Goal: Task Accomplishment & Management: Manage account settings

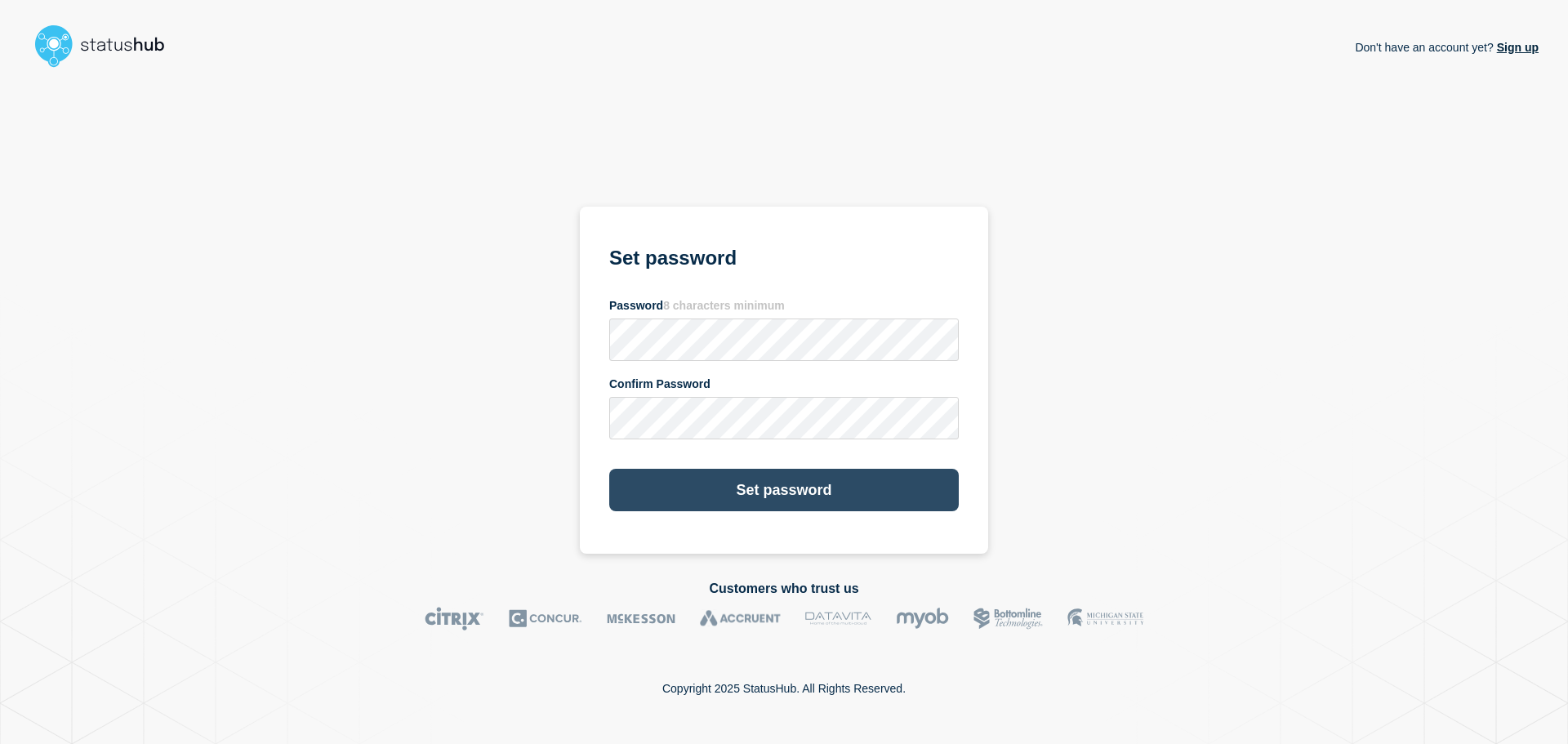
click at [750, 495] on button "Set password" at bounding box center [783, 490] width 350 height 43
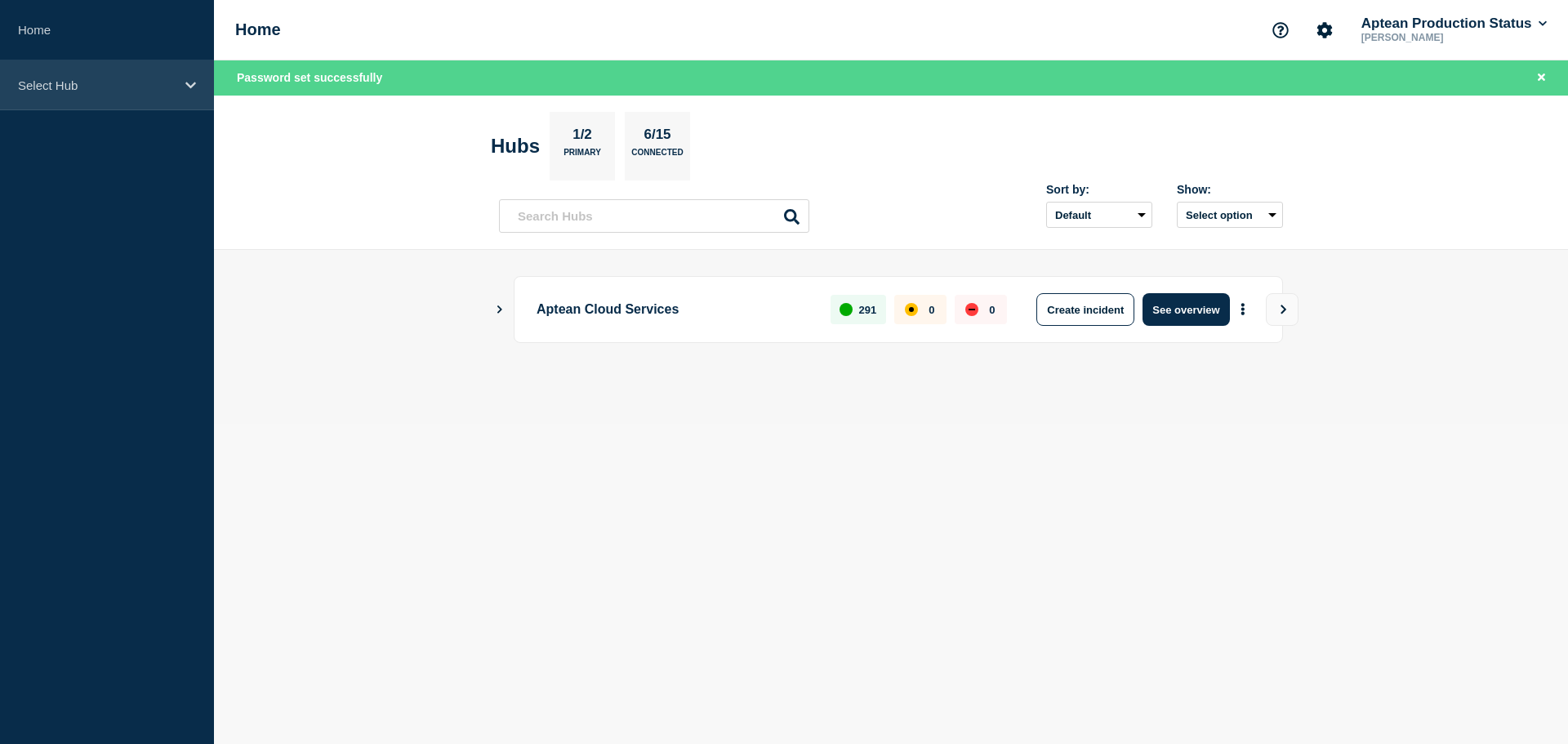
click at [151, 80] on p "Select Hub" at bounding box center [96, 85] width 157 height 14
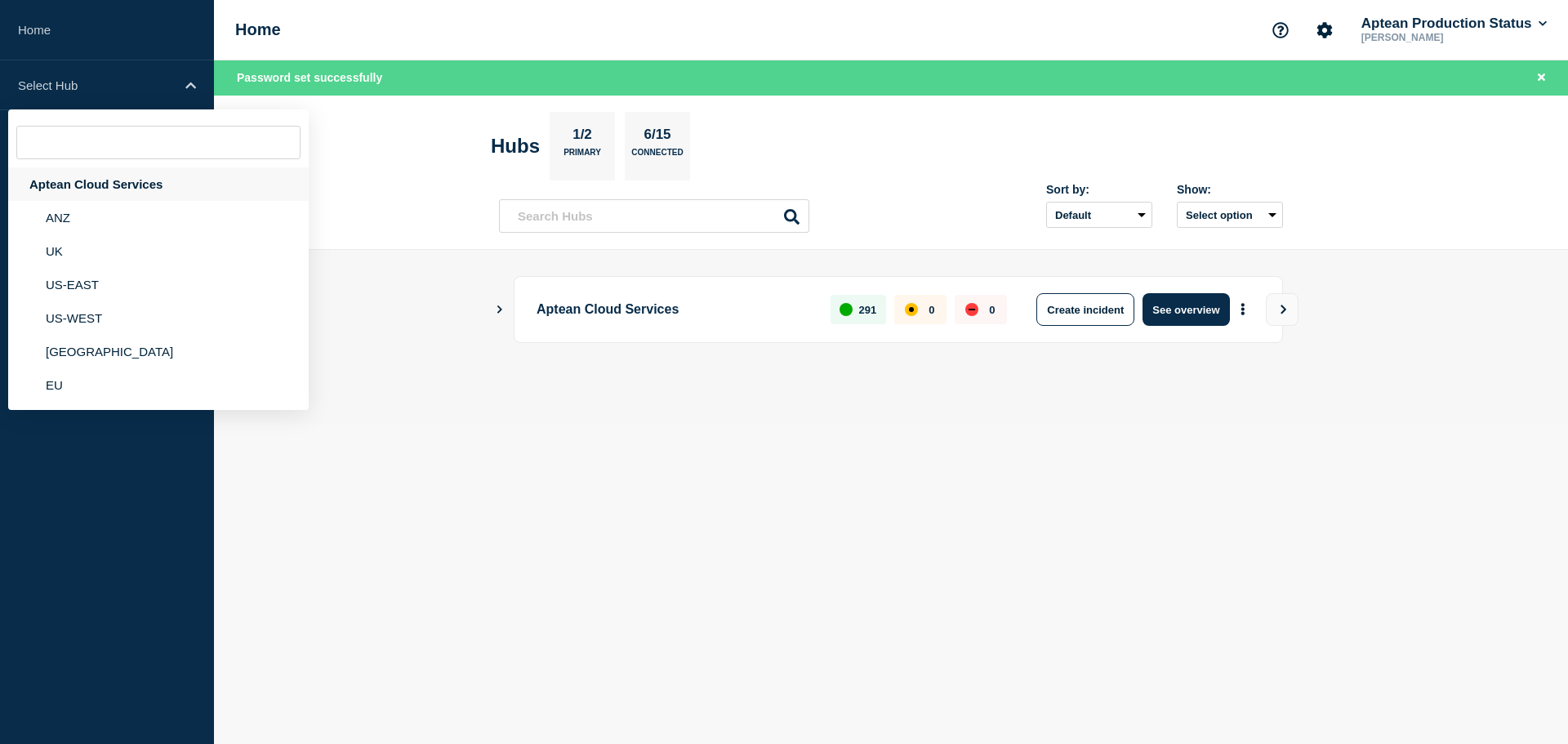
click at [103, 183] on div "Aptean Cloud Services" at bounding box center [158, 185] width 300 height 34
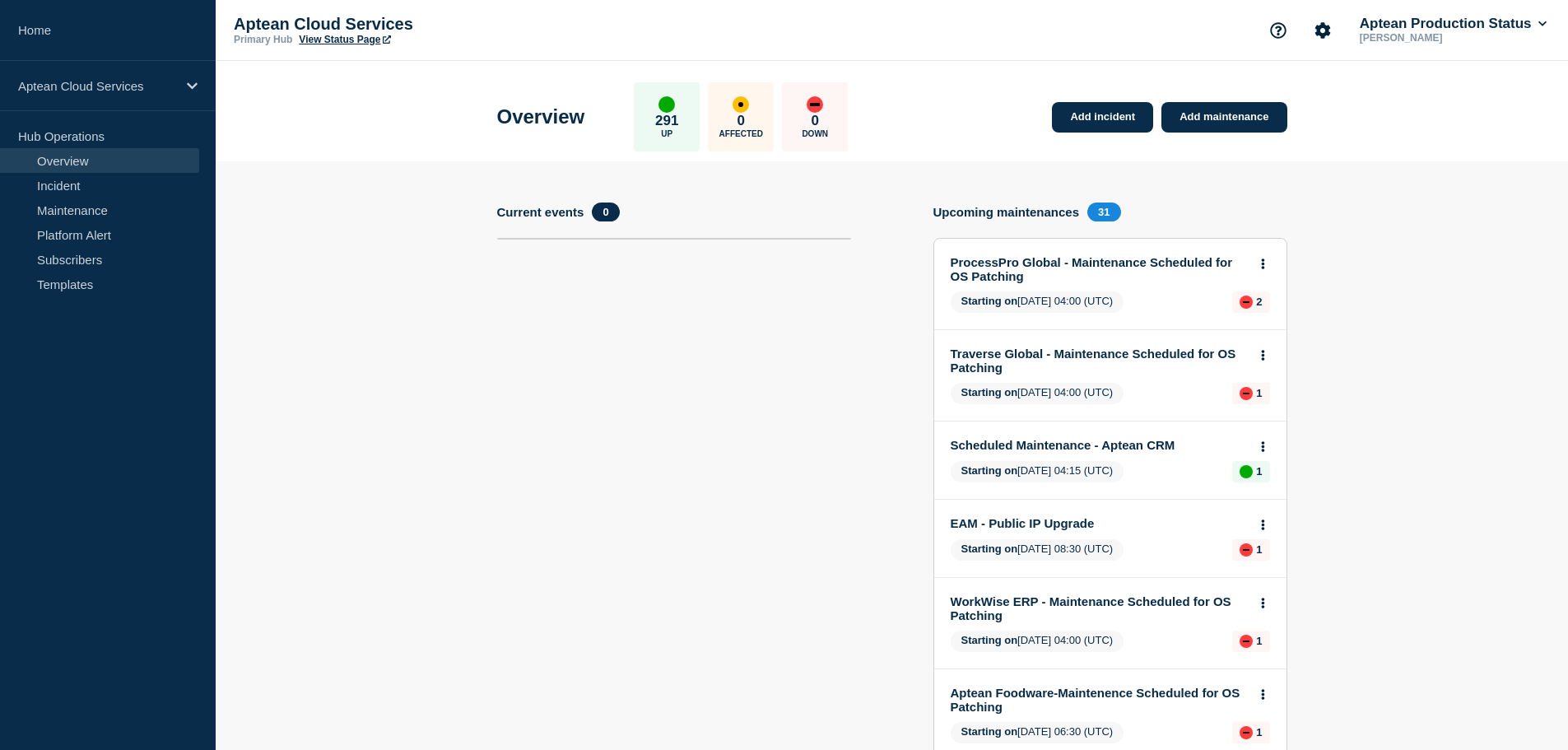
click at [354, 30] on p "Aptean Cloud Services" at bounding box center [399, 24] width 329 height 19
click at [341, 39] on link "View Status Page" at bounding box center [344, 39] width 91 height 11
click at [56, 19] on link "Home" at bounding box center [107, 30] width 215 height 61
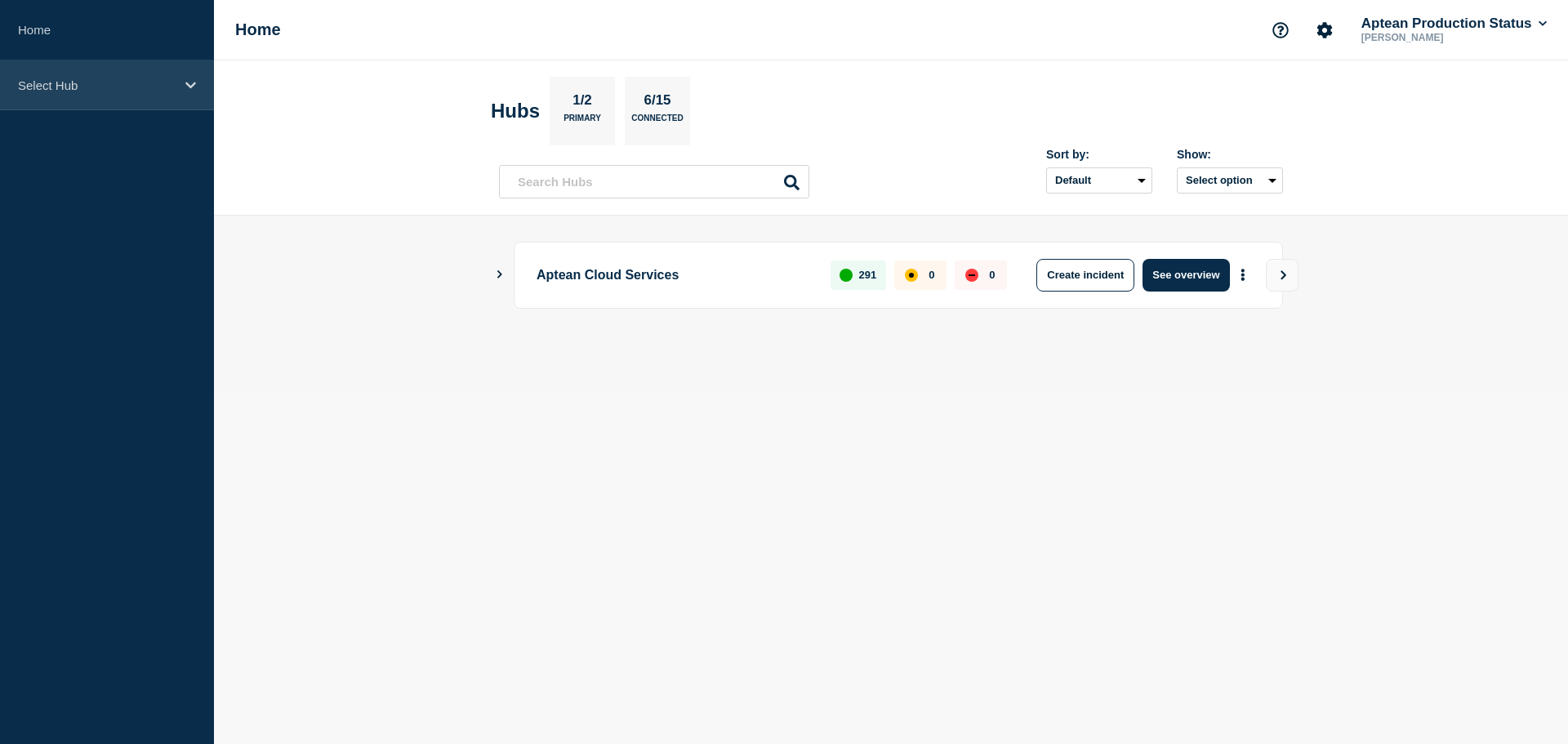
click at [53, 83] on p "Select Hub" at bounding box center [96, 85] width 157 height 14
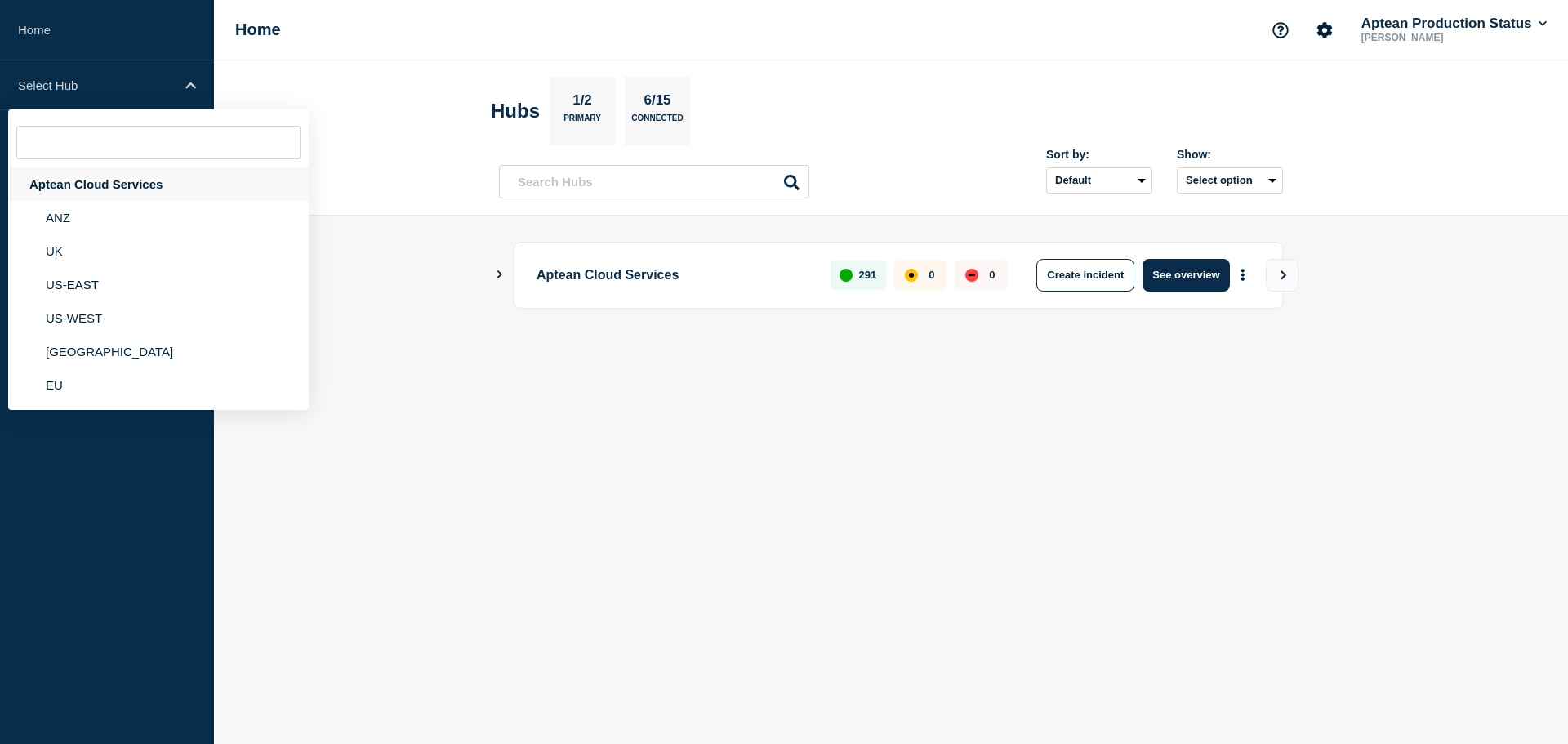
click at [108, 180] on div "Aptean Cloud Services" at bounding box center [158, 185] width 300 height 34
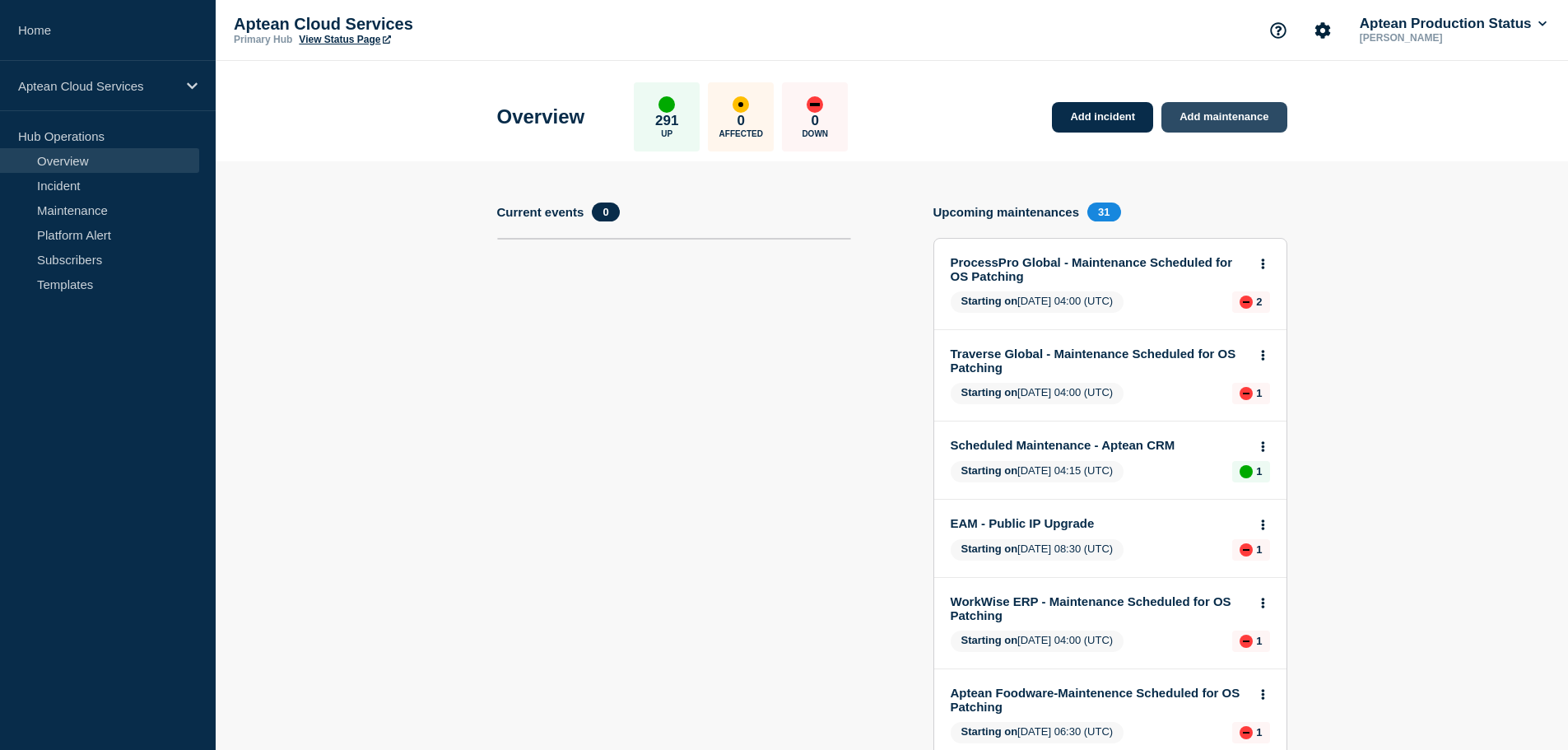
click at [1204, 110] on link "Add maintenance" at bounding box center [1224, 117] width 125 height 30
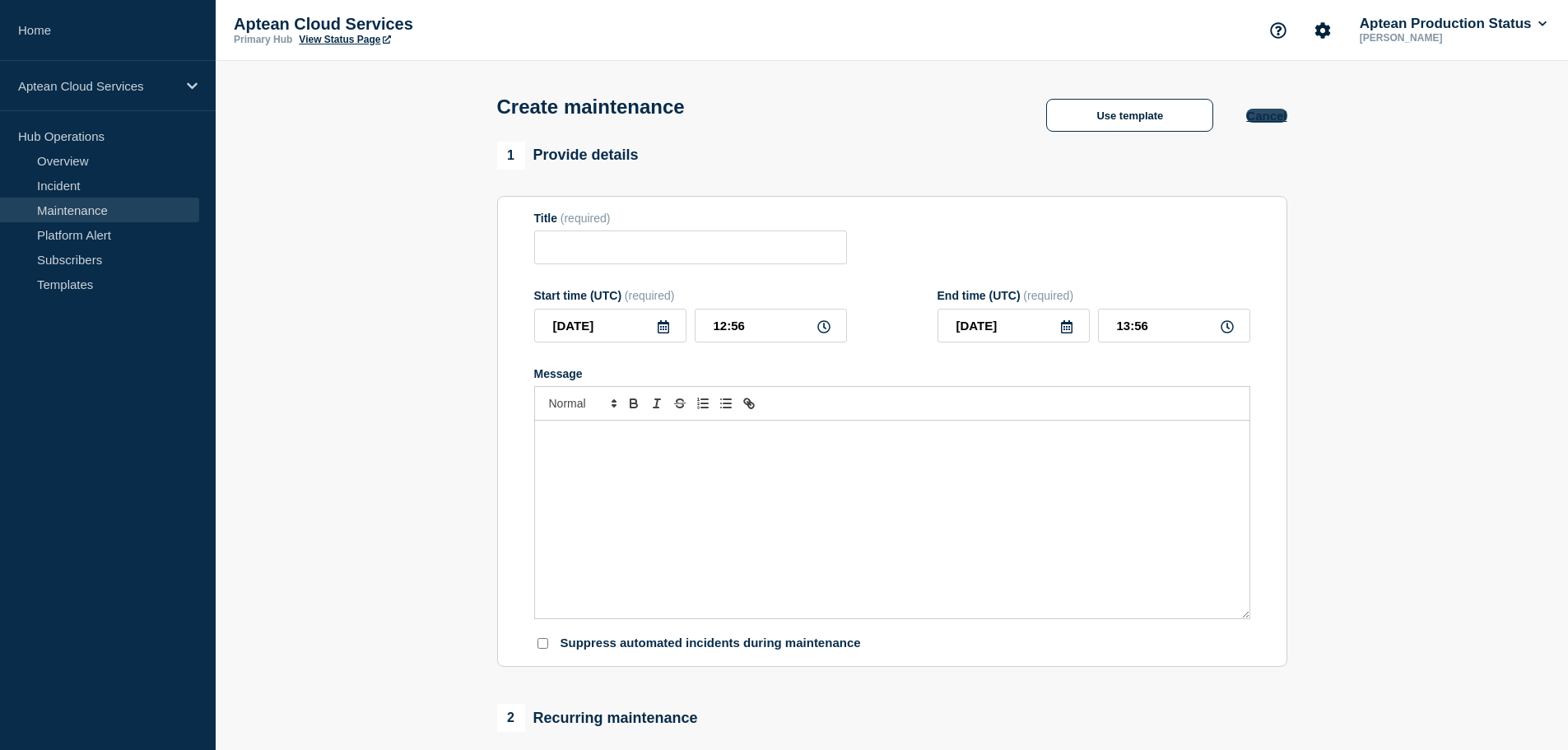
click at [1267, 119] on button "Cancel" at bounding box center [1266, 116] width 40 height 14
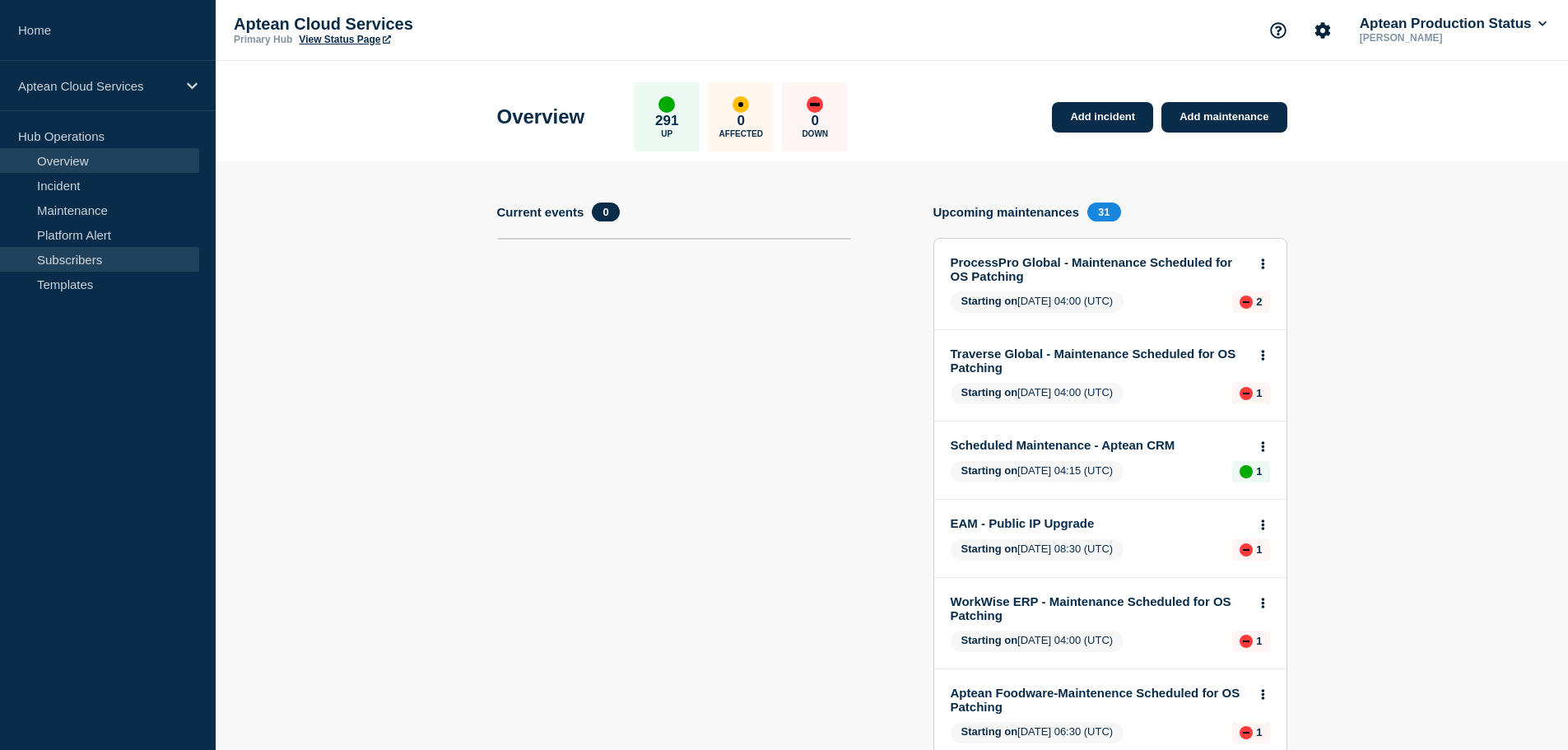
click at [83, 256] on link "Subscribers" at bounding box center [100, 259] width 199 height 24
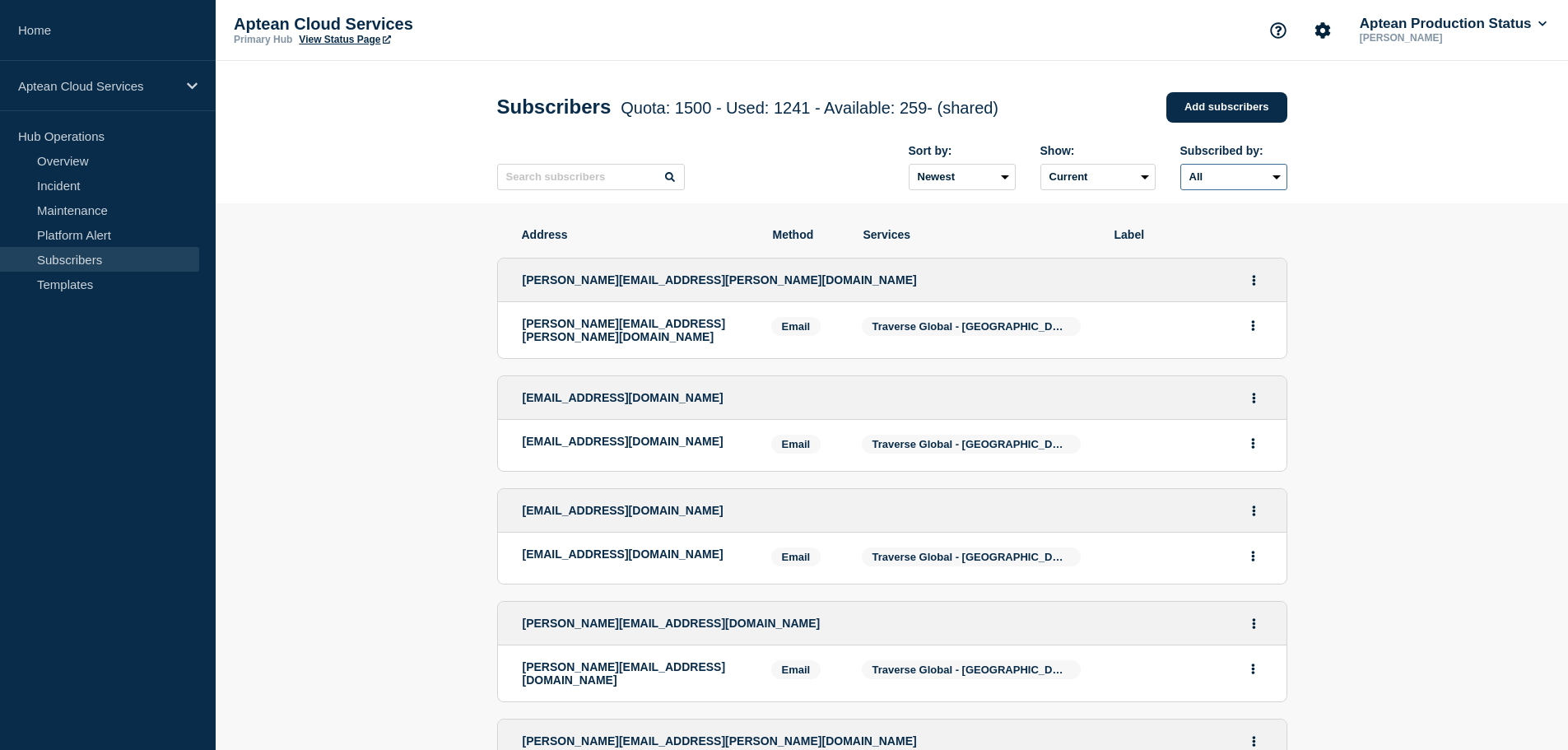
click at [1265, 178] on select "All Email SMS Teams" at bounding box center [1234, 177] width 107 height 26
click at [578, 179] on input "text" at bounding box center [591, 177] width 188 height 26
click at [902, 242] on span "Services" at bounding box center [977, 235] width 227 height 13
click at [949, 283] on div "[PERSON_NAME][EMAIL_ADDRESS][PERSON_NAME][DOMAIN_NAME]" at bounding box center [892, 280] width 789 height 43
click at [945, 312] on li "[PERSON_NAME][EMAIL_ADDRESS][PERSON_NAME][DOMAIN_NAME] Email Email: [PERSON_NAM…" at bounding box center [892, 330] width 789 height 56
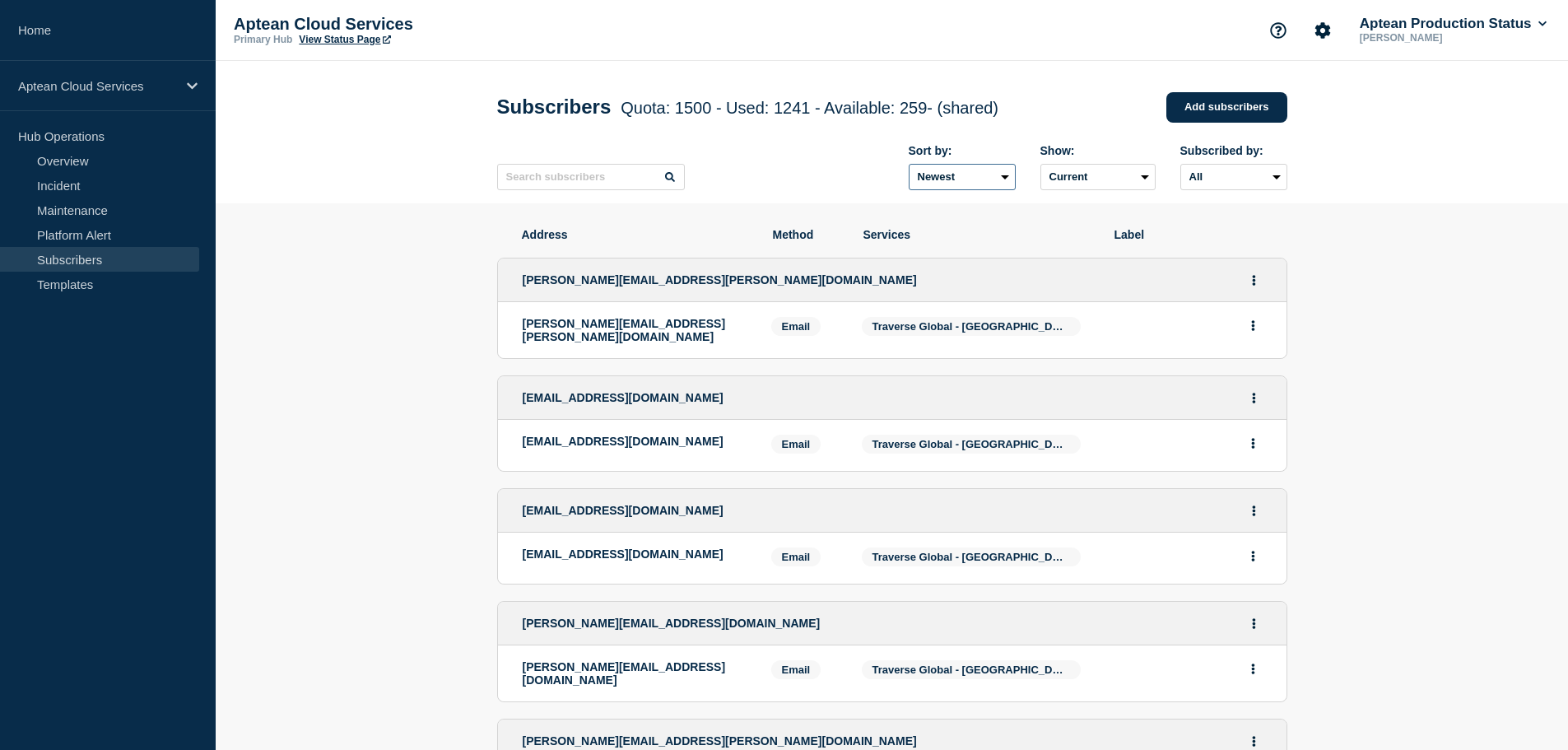
click at [991, 178] on select "Newest Oldest" at bounding box center [963, 177] width 107 height 26
click at [68, 289] on link "Templates" at bounding box center [100, 284] width 199 height 24
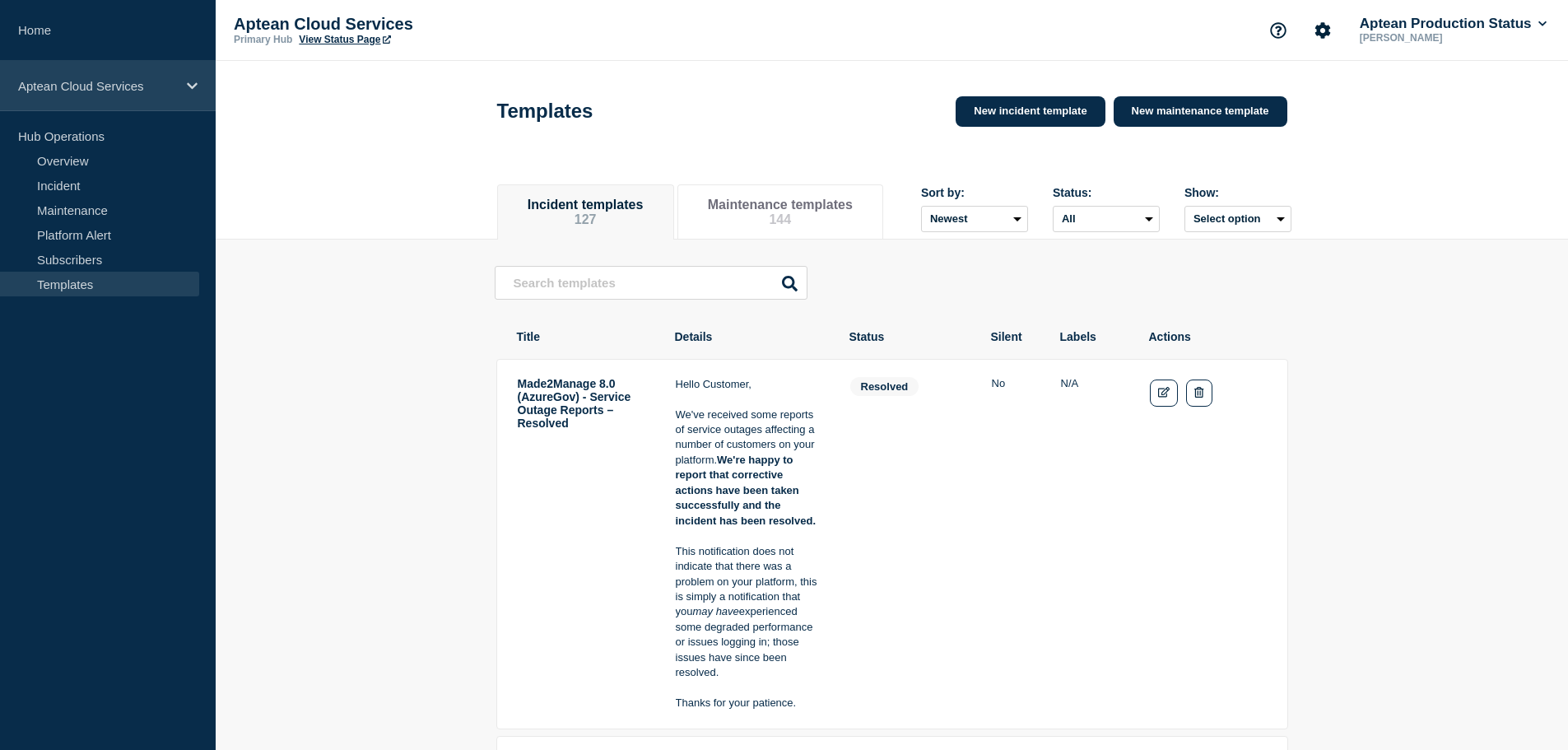
click at [104, 88] on p "Aptean Cloud Services" at bounding box center [97, 86] width 158 height 14
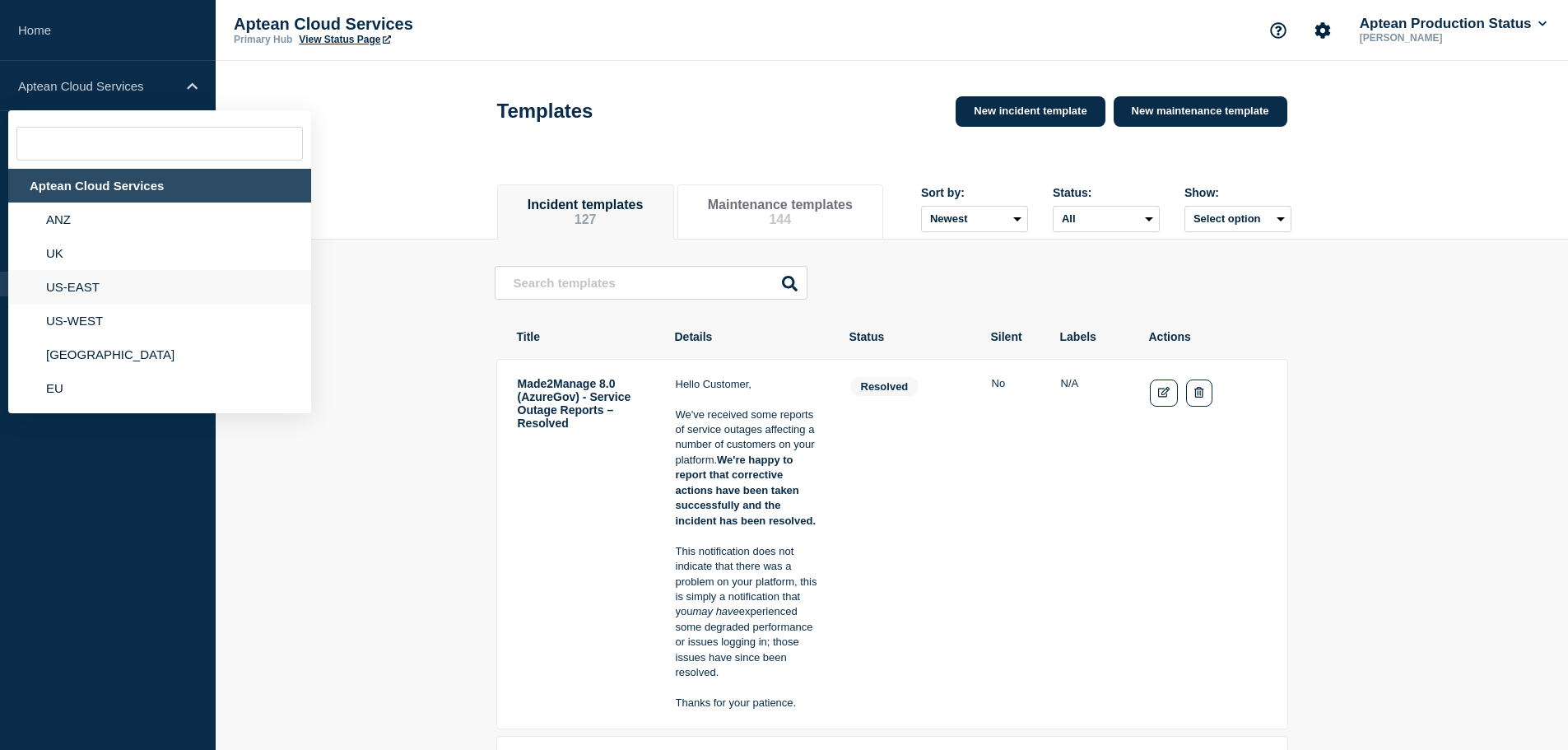
click at [94, 280] on li "US-EAST" at bounding box center [160, 287] width 303 height 34
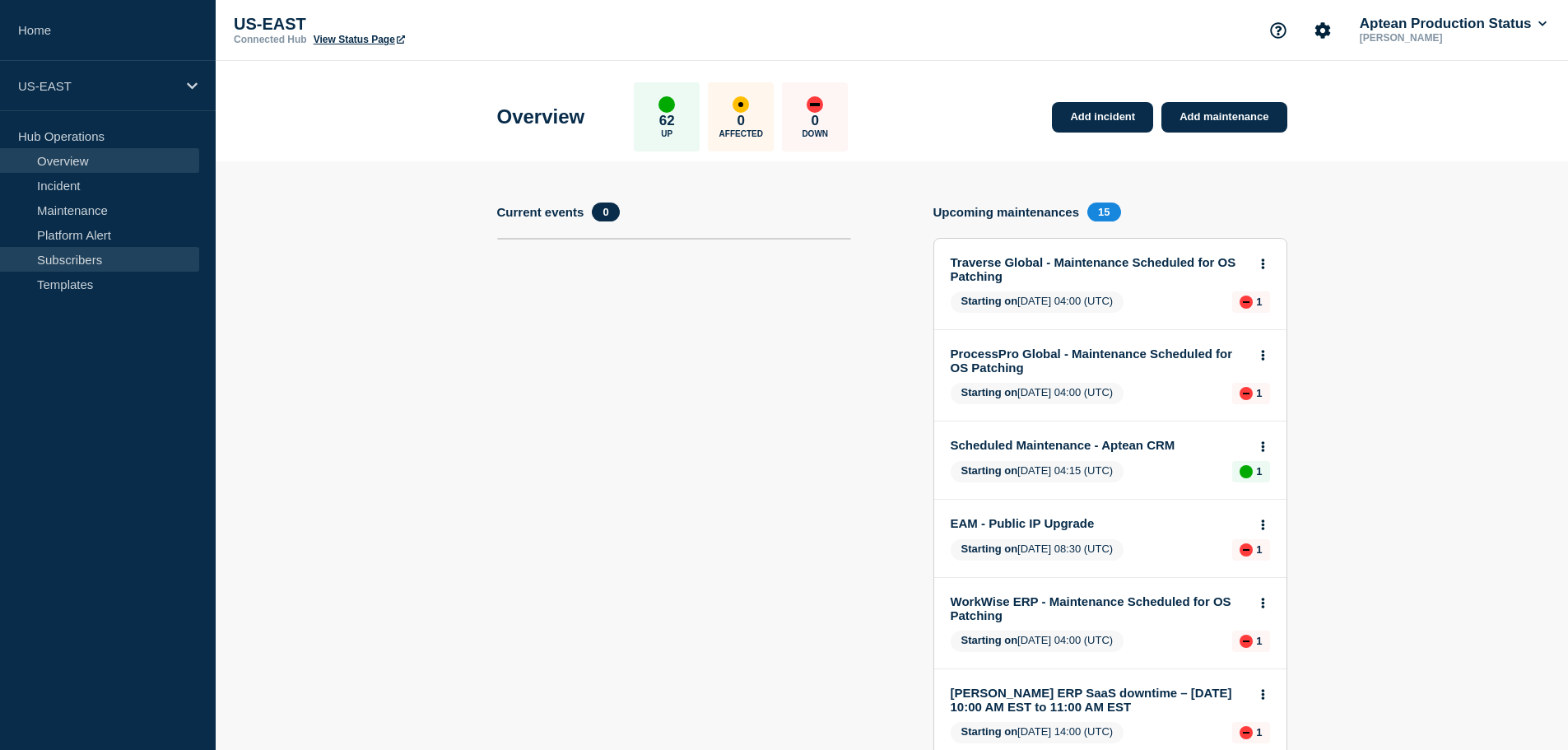
click at [68, 252] on link "Subscribers" at bounding box center [100, 259] width 199 height 24
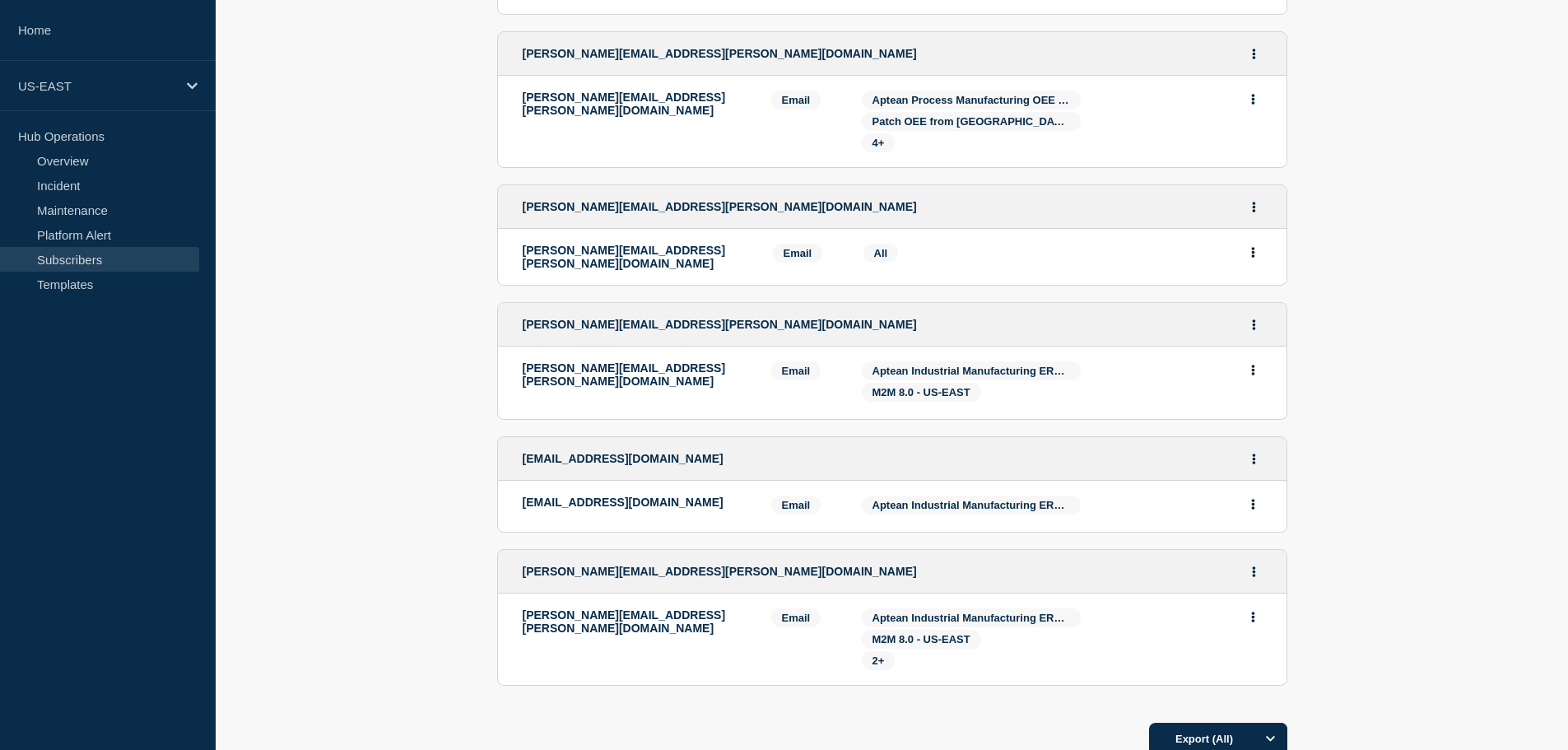
scroll to position [823, 0]
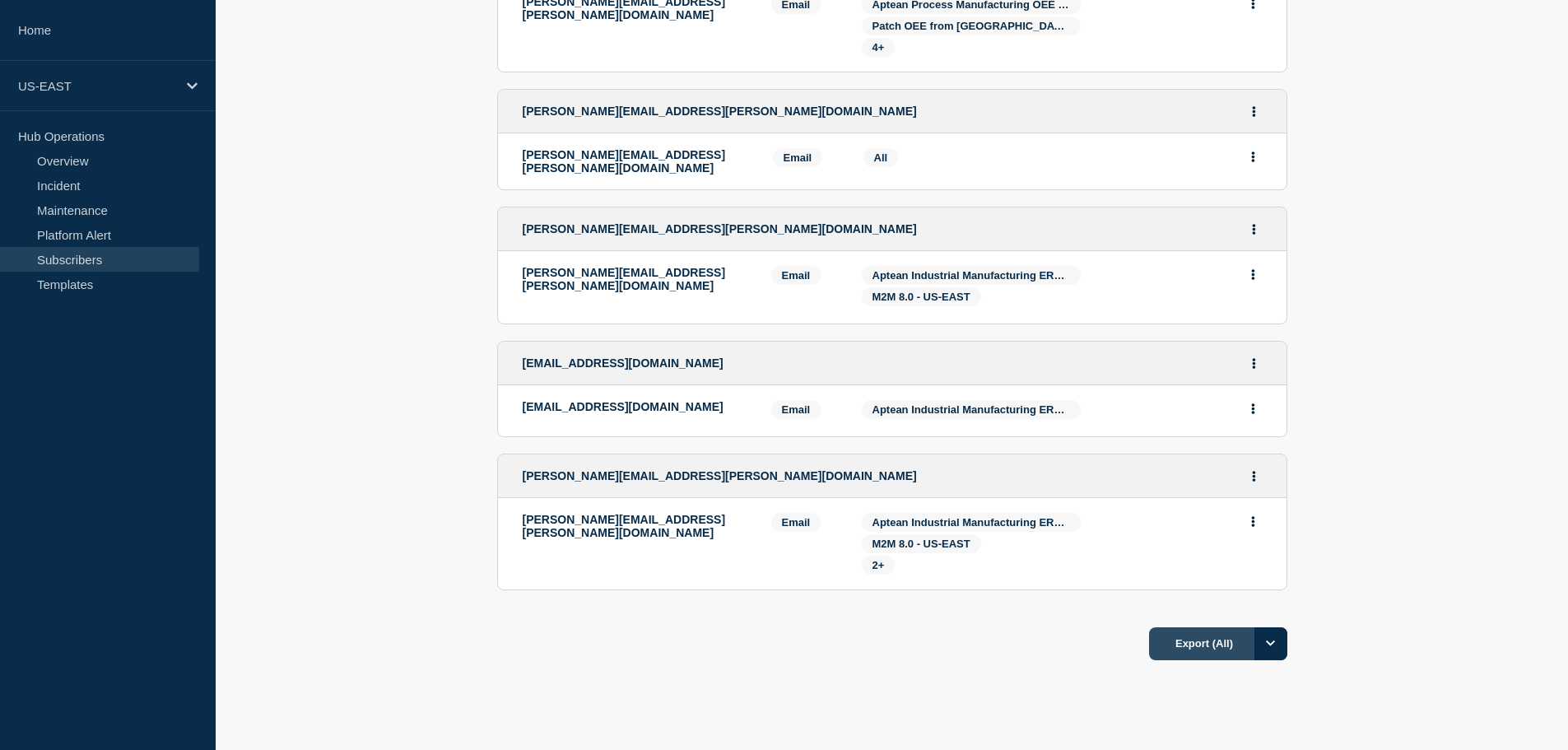
click at [1215, 627] on button "Export (All)" at bounding box center [1218, 643] width 138 height 33
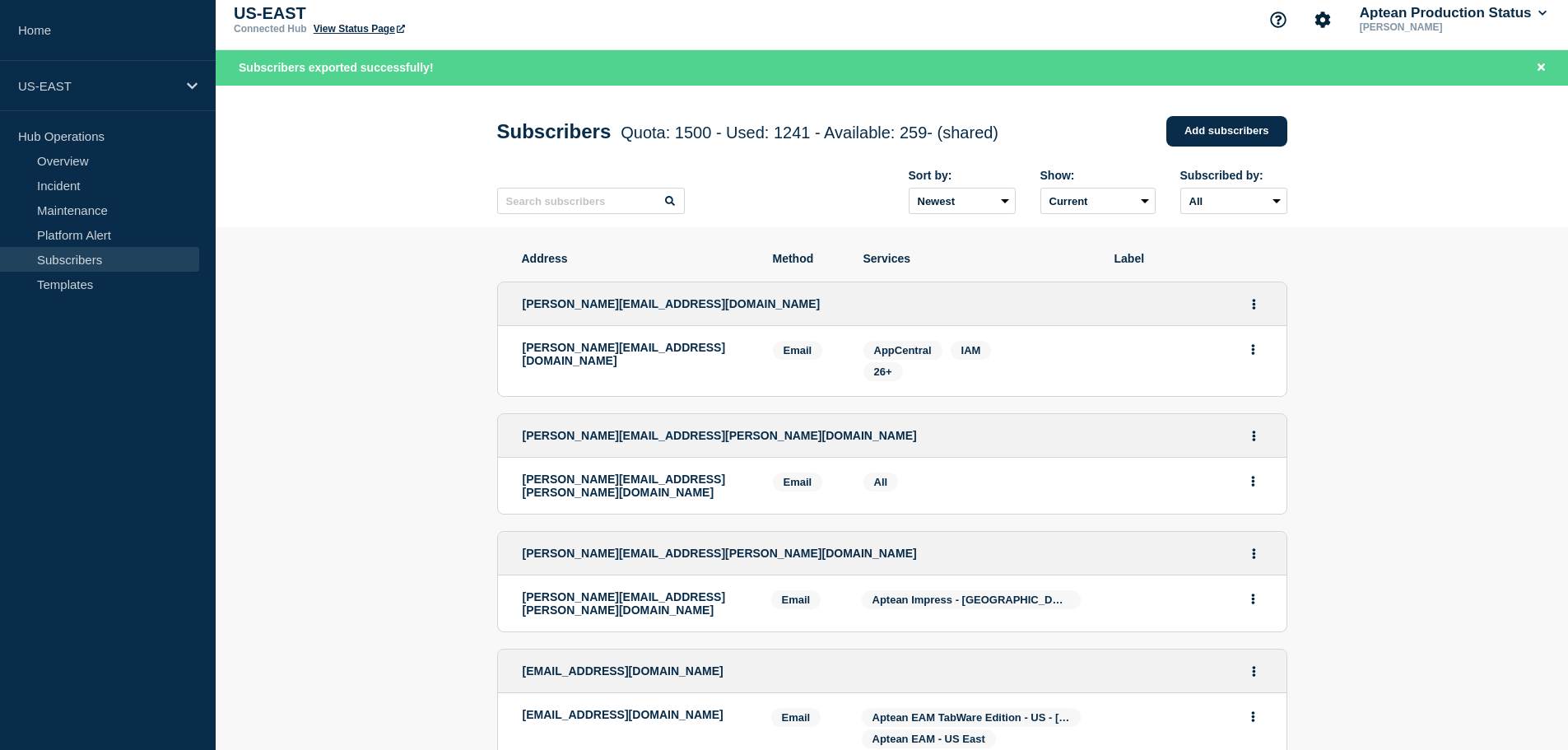
scroll to position [0, 0]
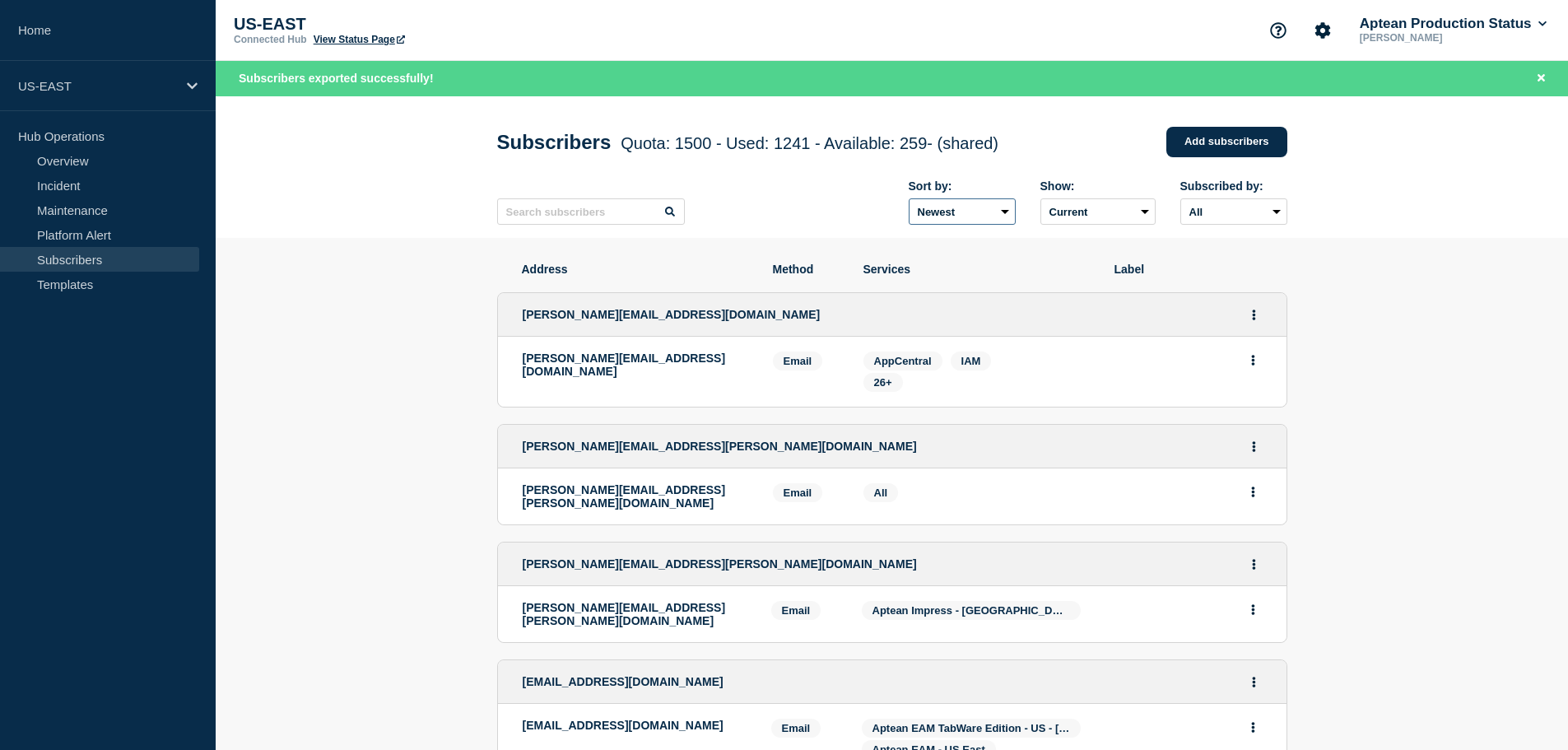
click at [993, 216] on select "Newest Oldest" at bounding box center [963, 211] width 107 height 26
drag, startPoint x: 1176, startPoint y: 192, endPoint x: 1165, endPoint y: 198, distance: 12.5
click at [1171, 194] on div "Sort by: Newest Oldest Show: Current Deleted Recently deleted Subscribed by: Al…" at bounding box center [1086, 206] width 403 height 53
click at [1148, 207] on select "Current Deleted Recently deleted" at bounding box center [1098, 211] width 116 height 26
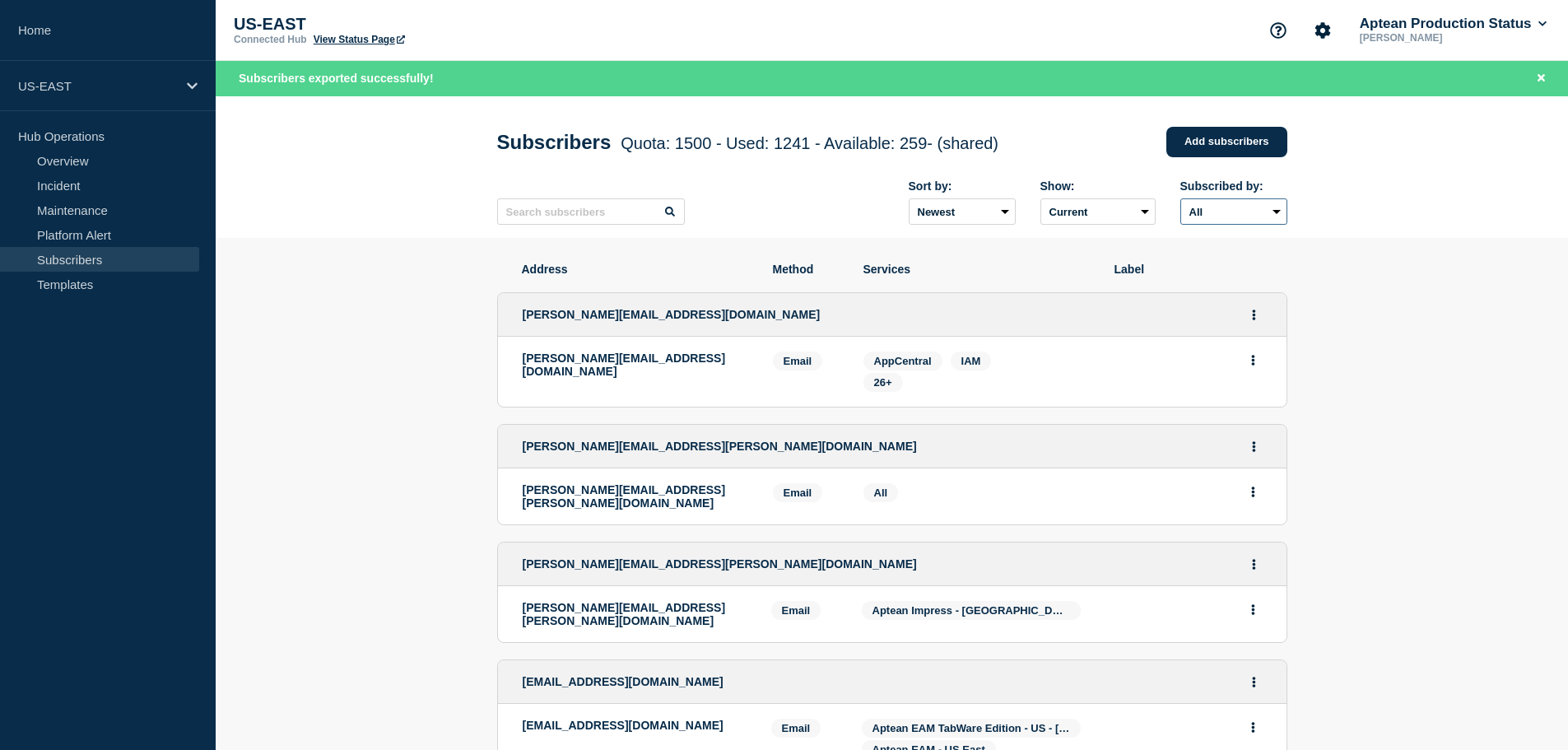
click at [1277, 214] on select "All Email" at bounding box center [1234, 211] width 107 height 26
click at [996, 212] on select "Newest Oldest" at bounding box center [963, 211] width 107 height 26
select select "asc"
click at [909, 202] on select "Newest Oldest" at bounding box center [963, 211] width 107 height 26
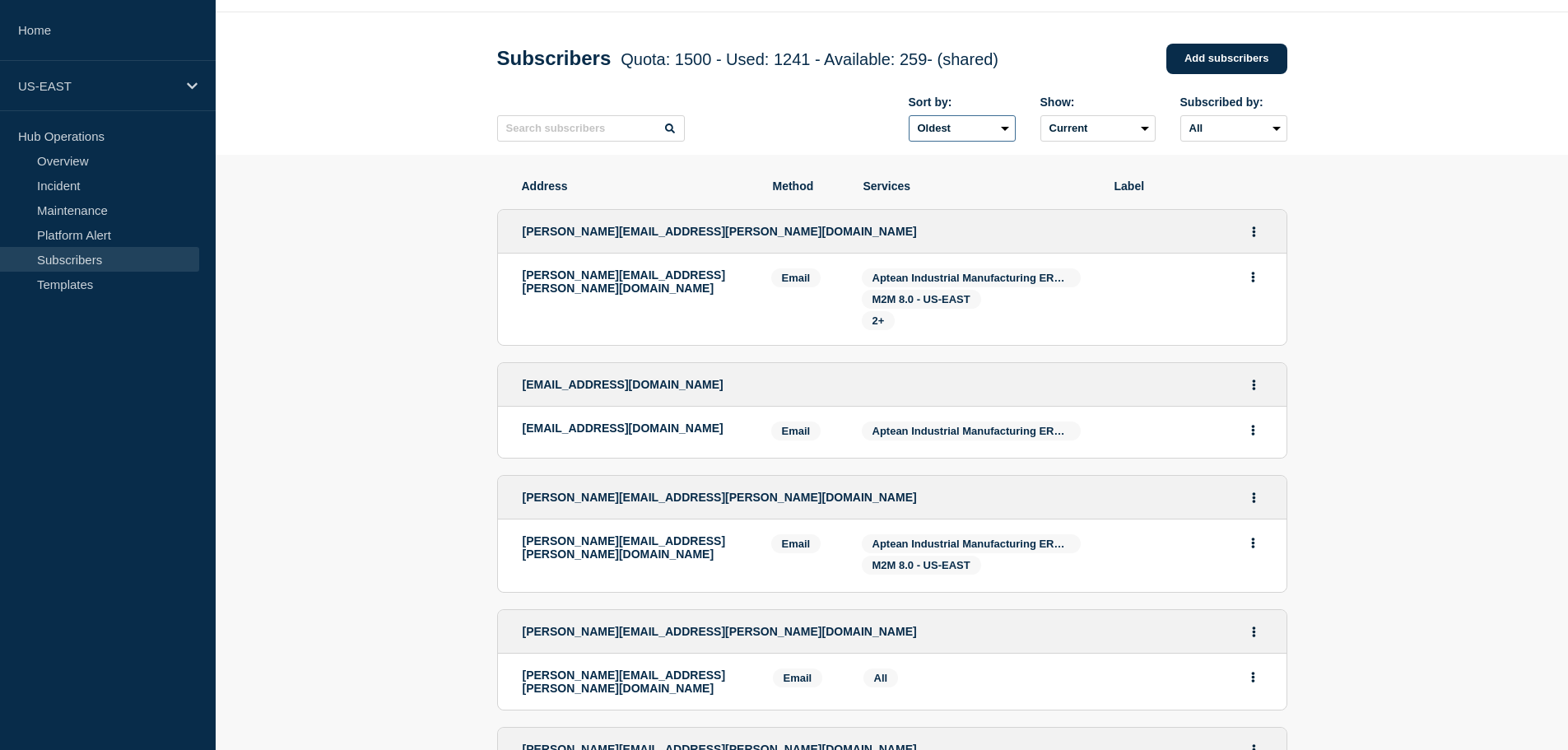
scroll to position [44, 0]
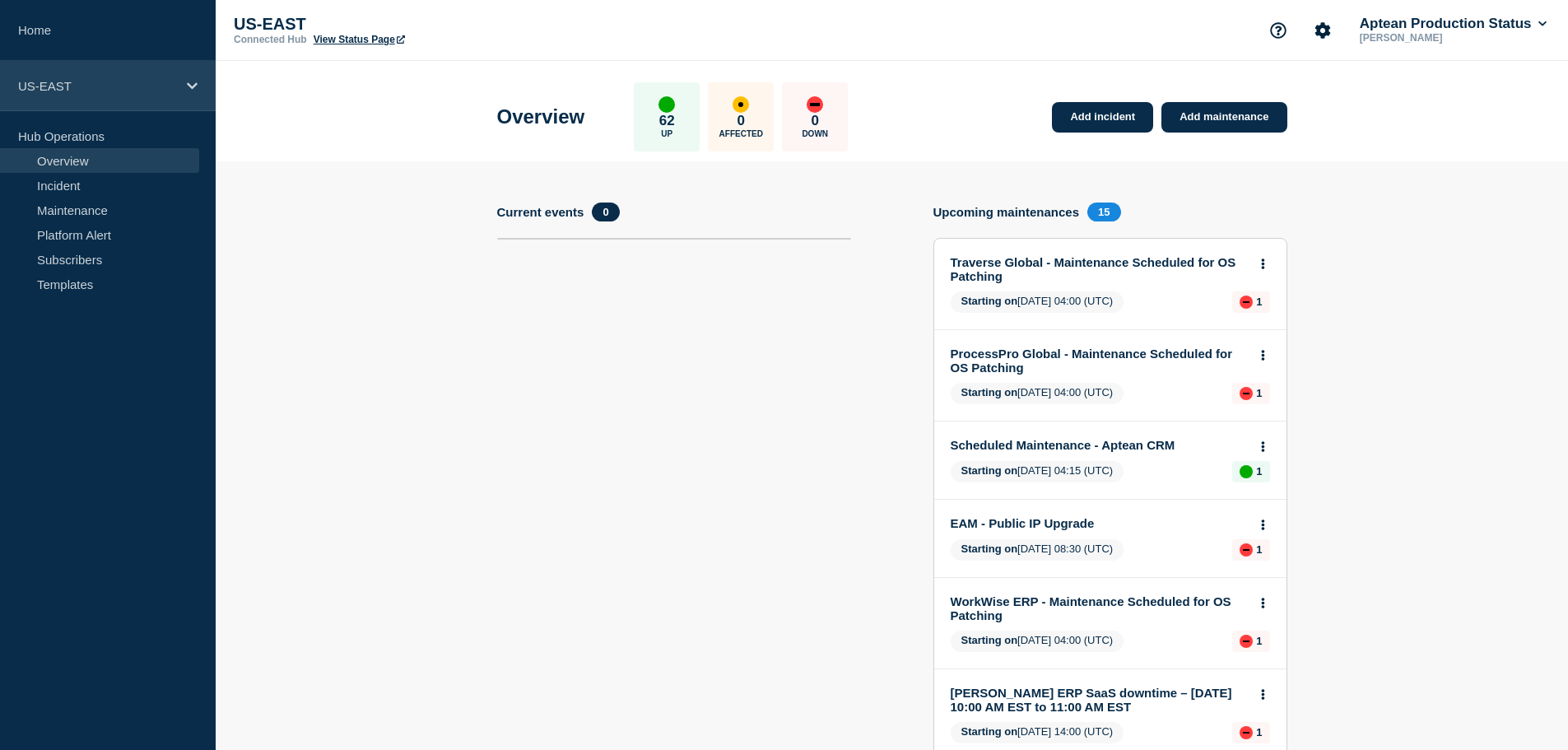
click at [184, 79] on div "US-EAST" at bounding box center [107, 86] width 215 height 50
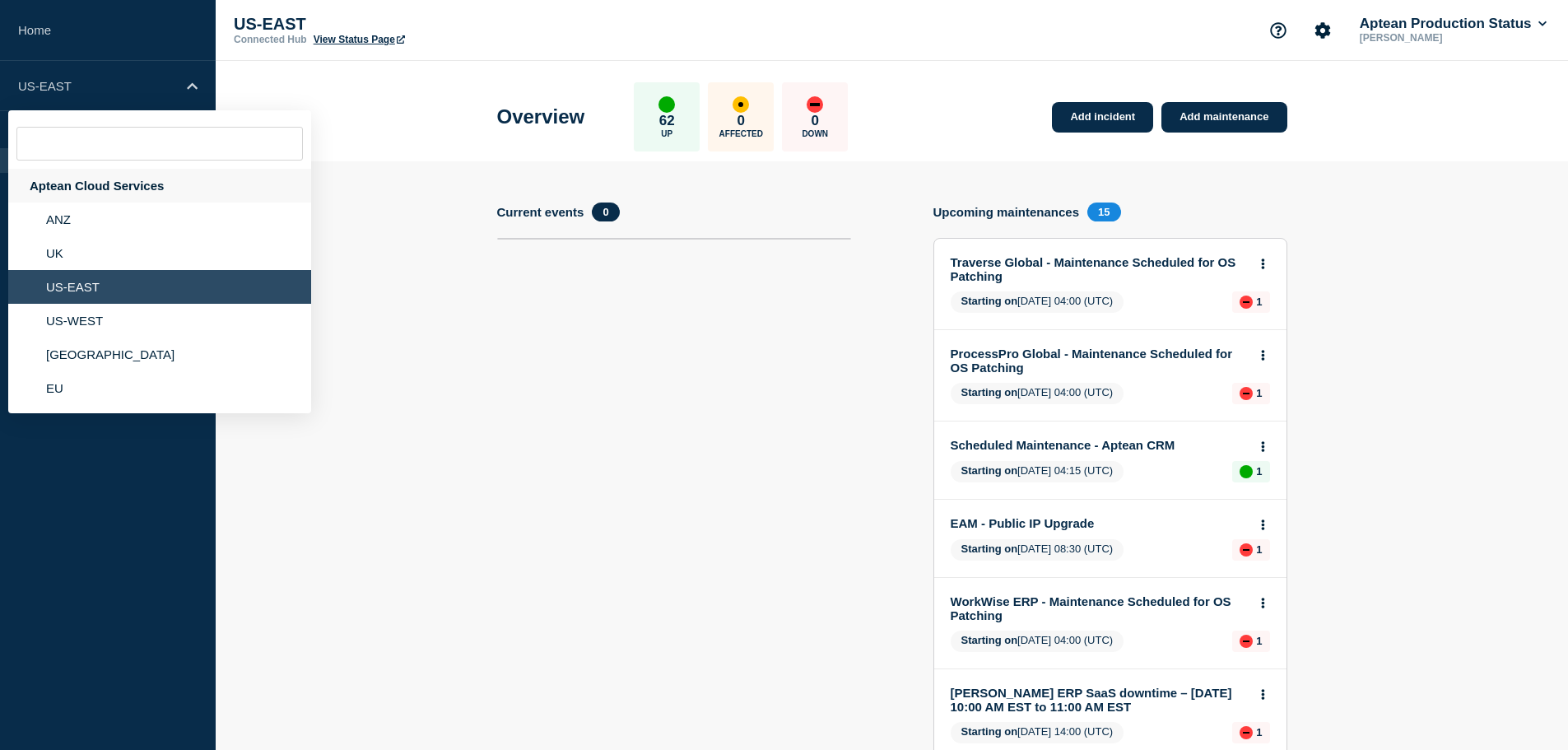
click at [99, 186] on div "Aptean Cloud Services" at bounding box center [160, 186] width 303 height 34
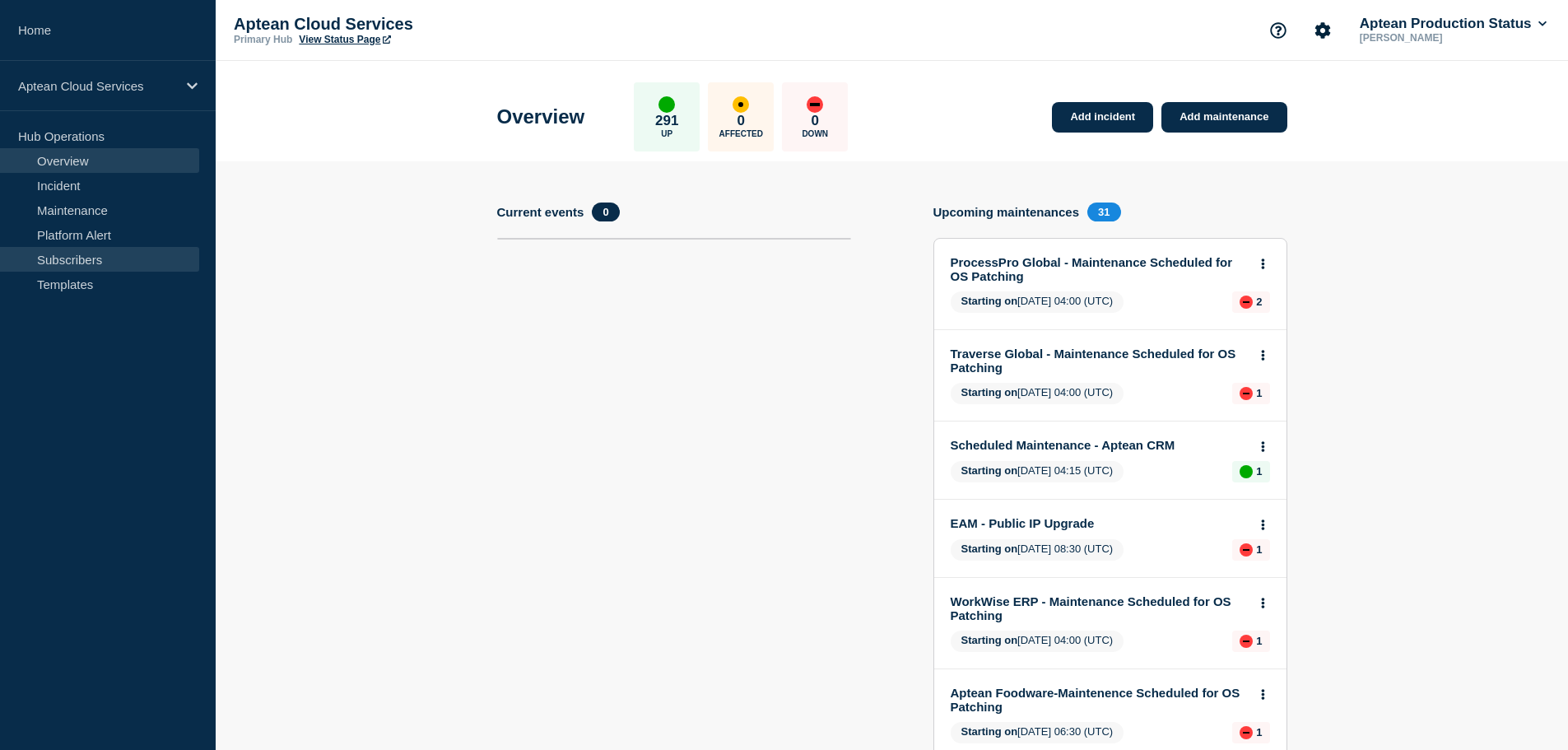
click at [78, 257] on link "Subscribers" at bounding box center [100, 259] width 199 height 24
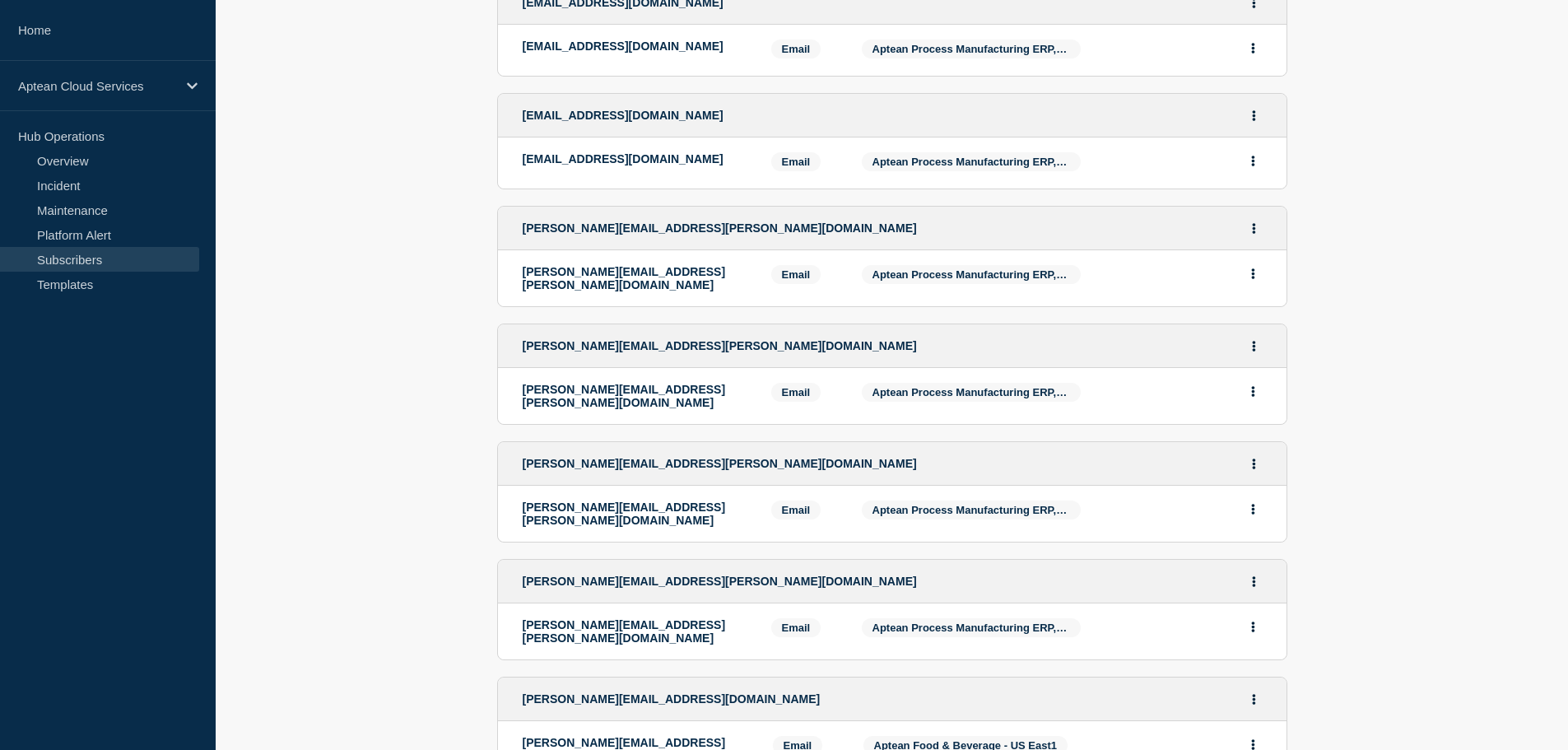
scroll to position [2647, 0]
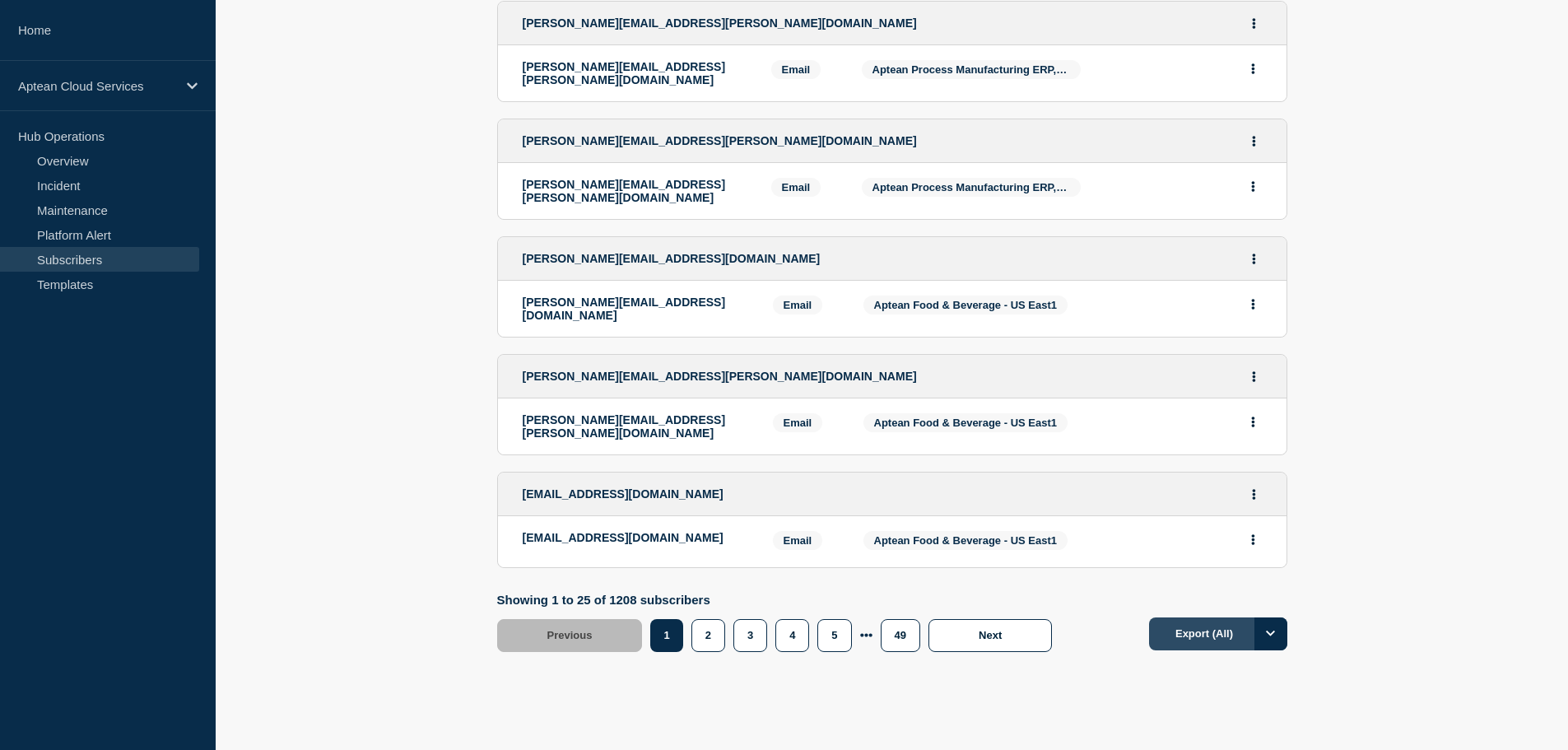
click at [1213, 617] on button "Export (All)" at bounding box center [1218, 633] width 138 height 33
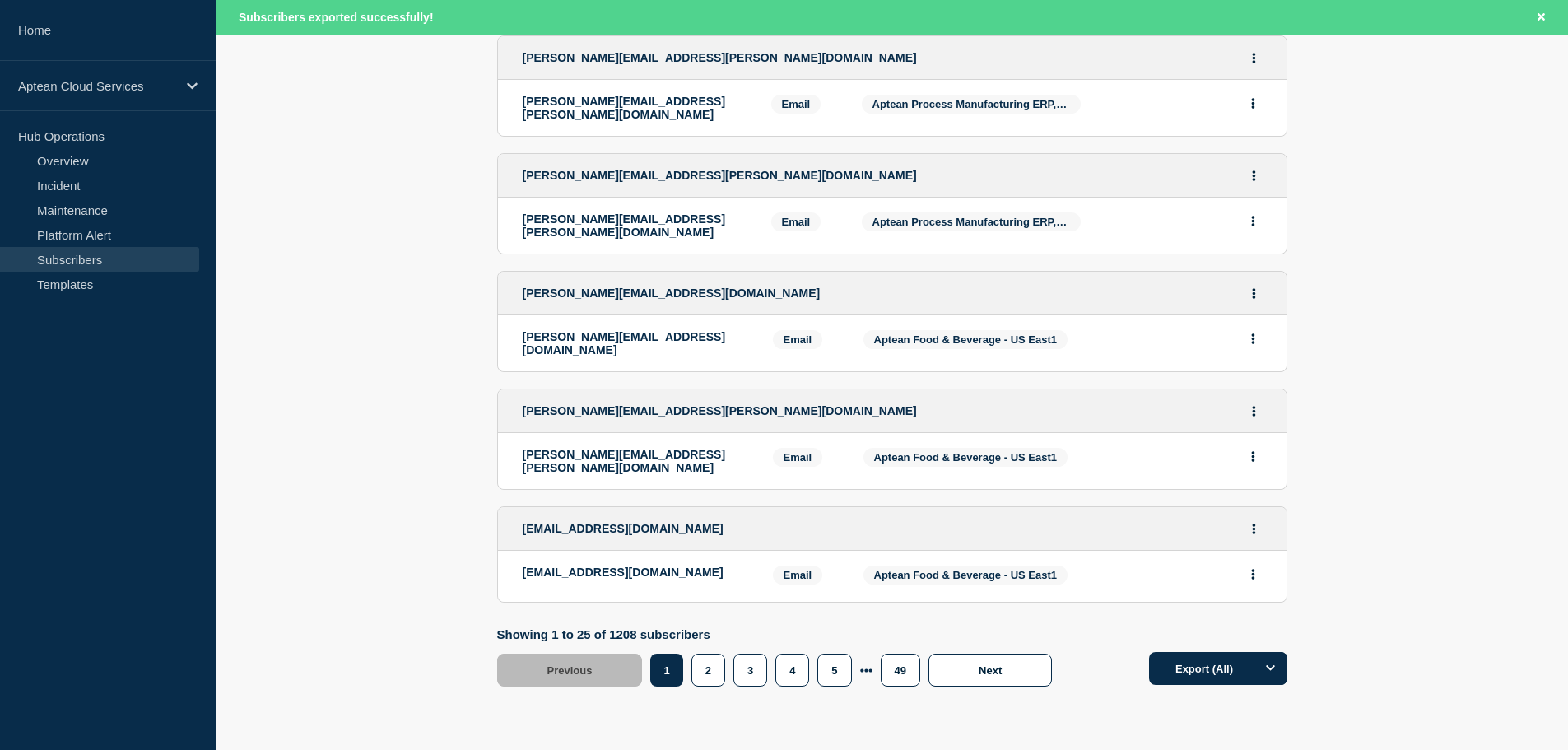
scroll to position [2681, 0]
